Goal: Information Seeking & Learning: Find contact information

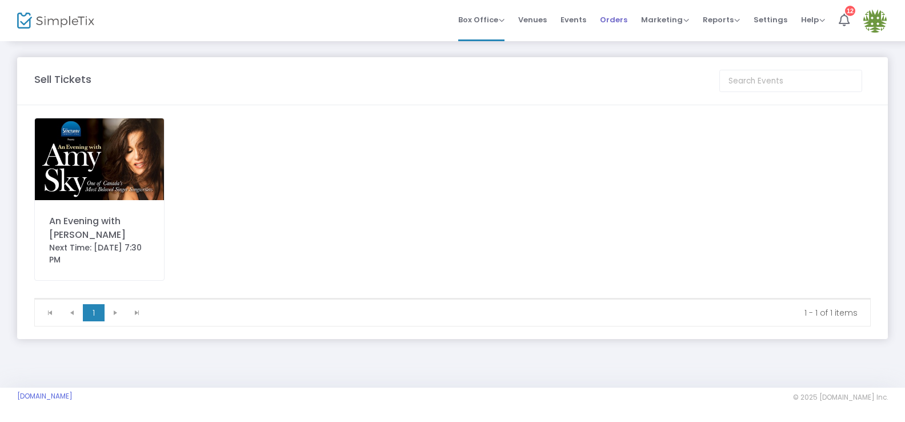
click at [609, 16] on span "Orders" at bounding box center [613, 19] width 27 height 29
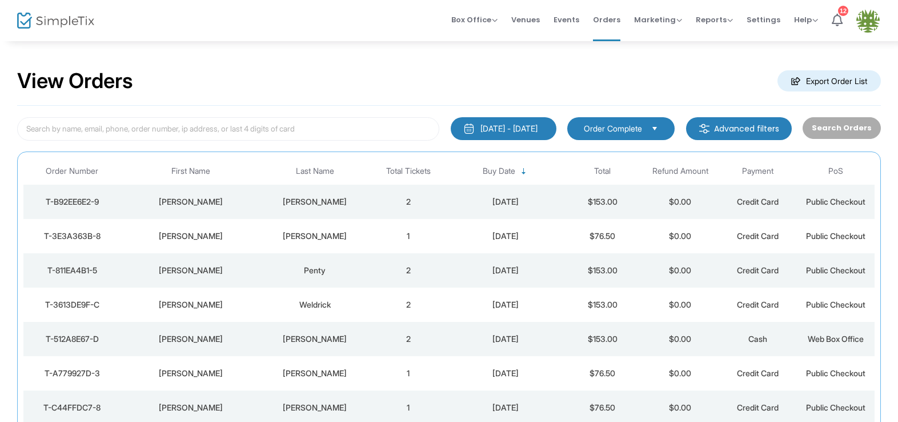
click at [191, 306] on div "[PERSON_NAME]" at bounding box center [190, 304] width 134 height 11
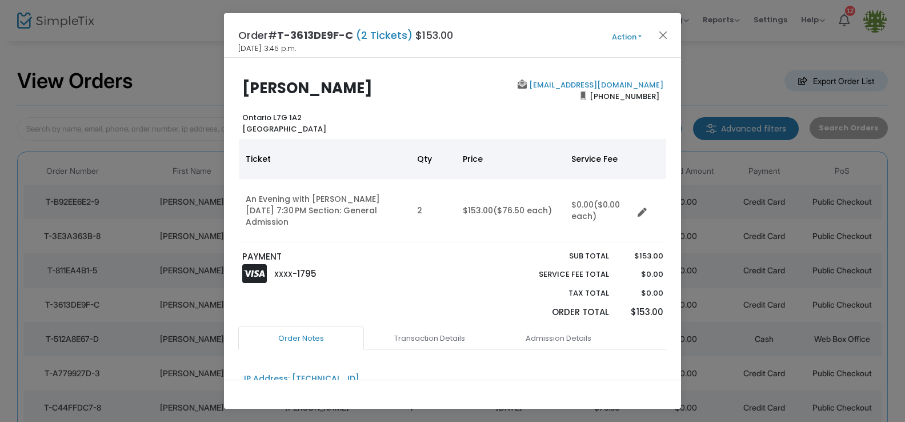
click at [278, 33] on h4 "Order# T-3613DE9F-C (2 Tickets) $153.00" at bounding box center [345, 34] width 215 height 15
drag, startPoint x: 278, startPoint y: 35, endPoint x: 358, endPoint y: 35, distance: 79.4
click at [359, 35] on h4 "Order# T-3613DE9F-C (2 Tickets) $153.00" at bounding box center [345, 34] width 215 height 15
copy h4 "T-3613DE9F-C"
drag, startPoint x: 592, startPoint y: 93, endPoint x: 653, endPoint y: 95, distance: 61.2
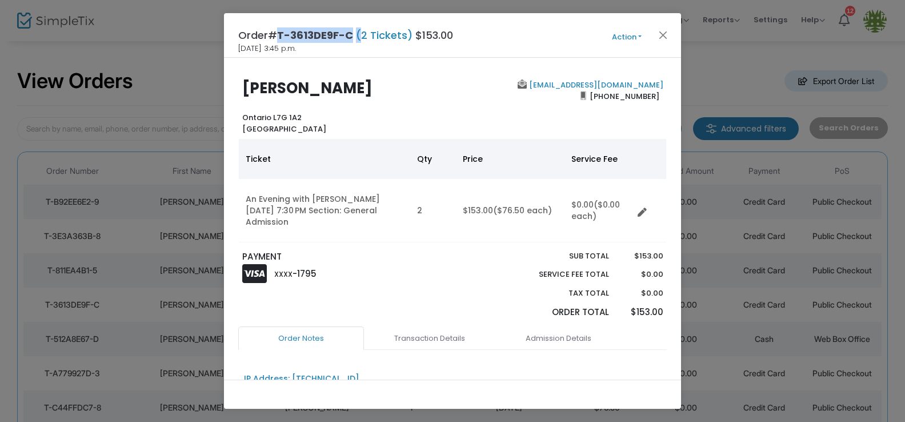
click at [653, 95] on span "[PHONE_NUMBER]" at bounding box center [624, 96] width 77 height 18
copy span "[PHONE_NUMBER]"
click at [658, 85] on div "[EMAIL_ADDRESS][DOMAIN_NAME] [PHONE_NUMBER]" at bounding box center [560, 106] width 216 height 55
drag, startPoint x: 652, startPoint y: 85, endPoint x: 565, endPoint y: 90, distance: 86.4
click at [563, 90] on div "[EMAIL_ADDRESS][DOMAIN_NAME] [PHONE_NUMBER]" at bounding box center [560, 106] width 216 height 55
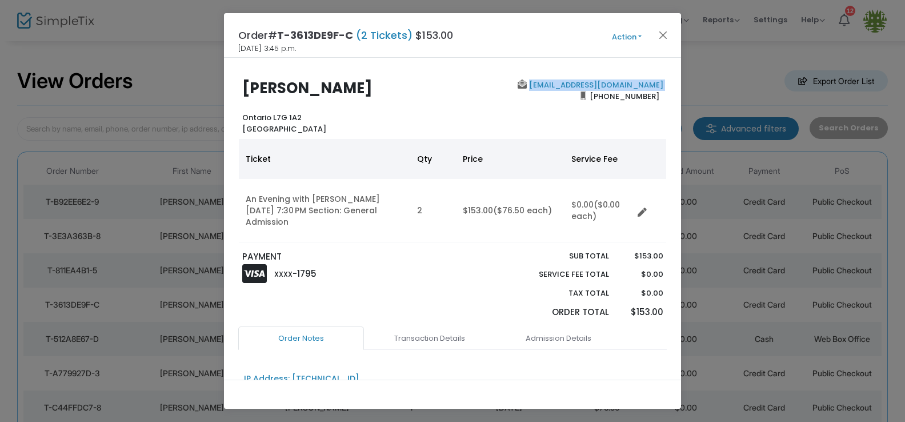
copy b "[EMAIL_ADDRESS][DOMAIN_NAME]"
click at [659, 34] on button "Close" at bounding box center [663, 34] width 15 height 15
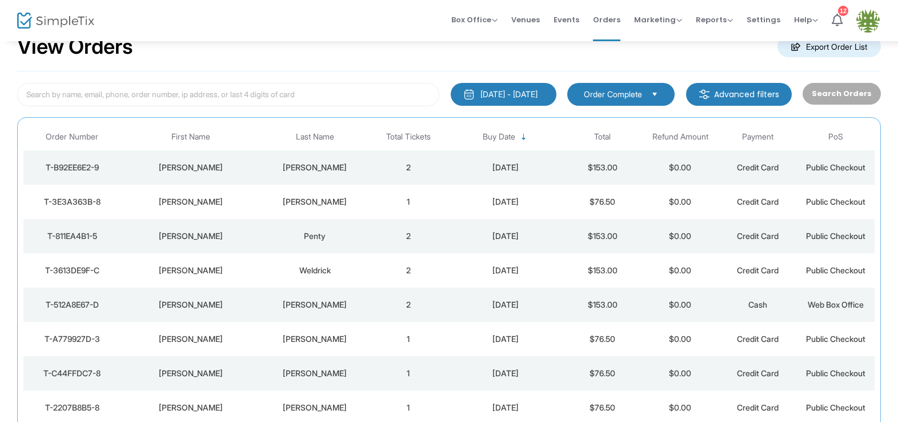
scroll to position [37, 0]
